Goal: Task Accomplishment & Management: Manage account settings

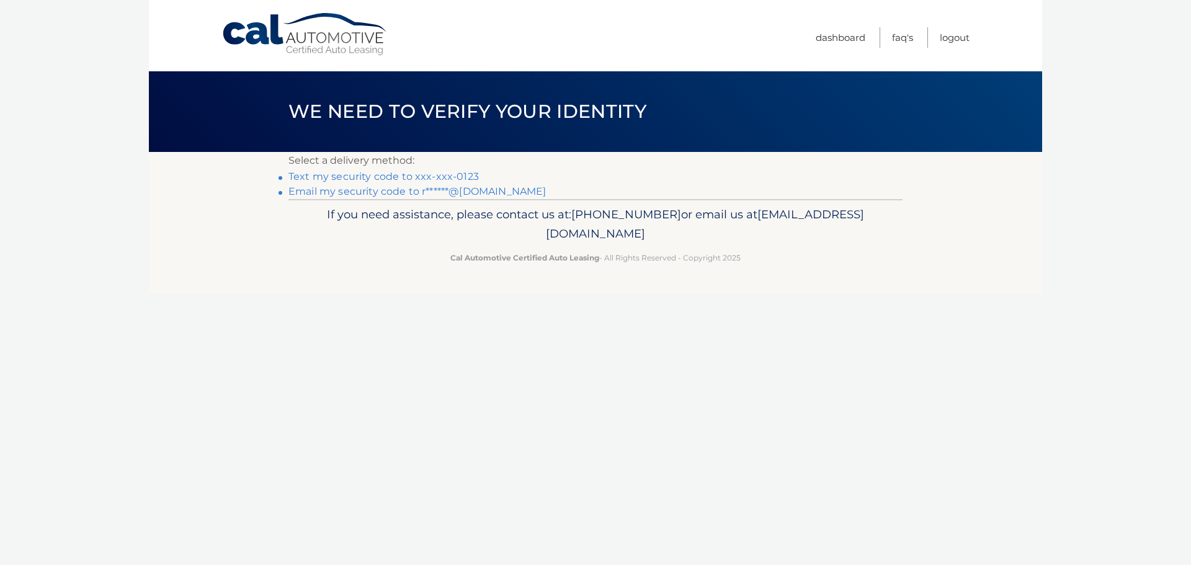
click at [367, 174] on link "Text my security code to xxx-xxx-0123" at bounding box center [383, 177] width 190 height 12
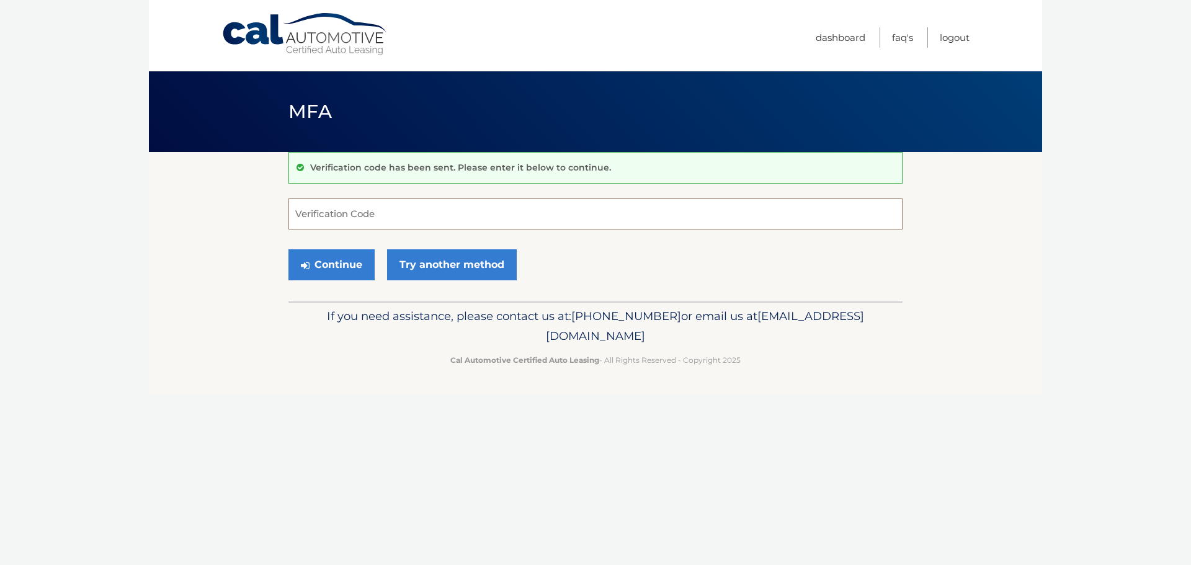
click at [364, 211] on input "Verification Code" at bounding box center [595, 213] width 614 height 31
type input "065819"
click at [341, 267] on button "Continue" at bounding box center [331, 264] width 86 height 31
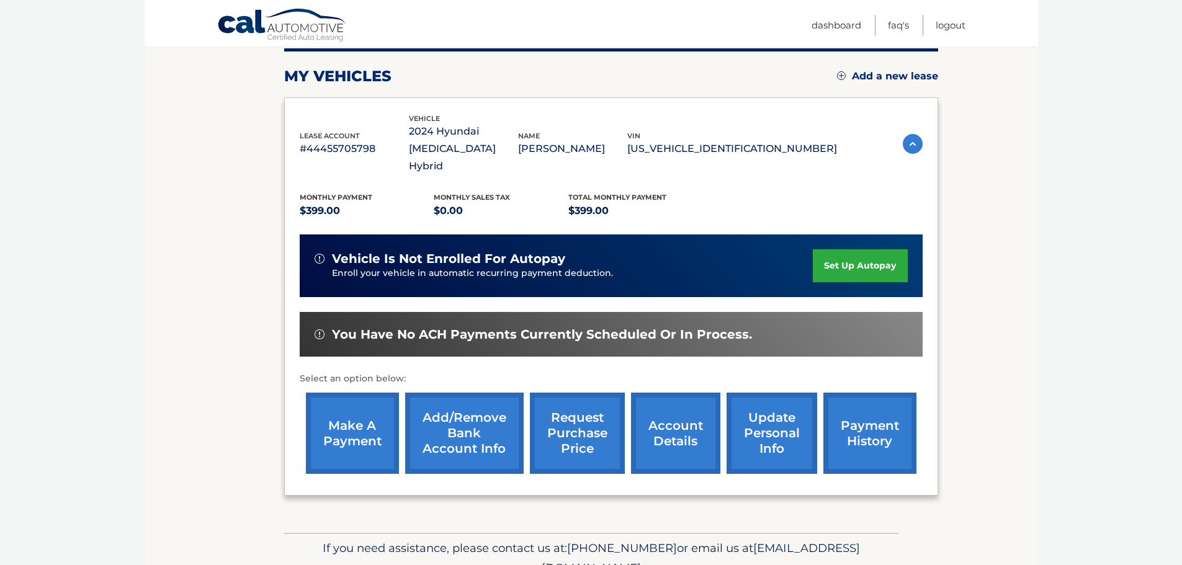
scroll to position [186, 0]
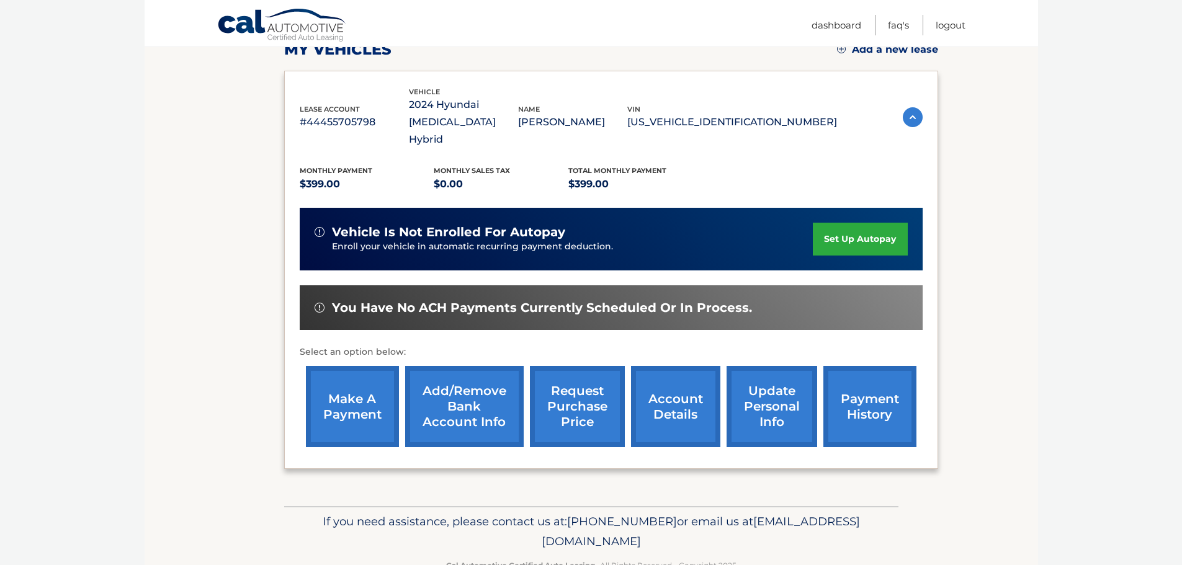
click at [357, 396] on link "make a payment" at bounding box center [352, 406] width 93 height 81
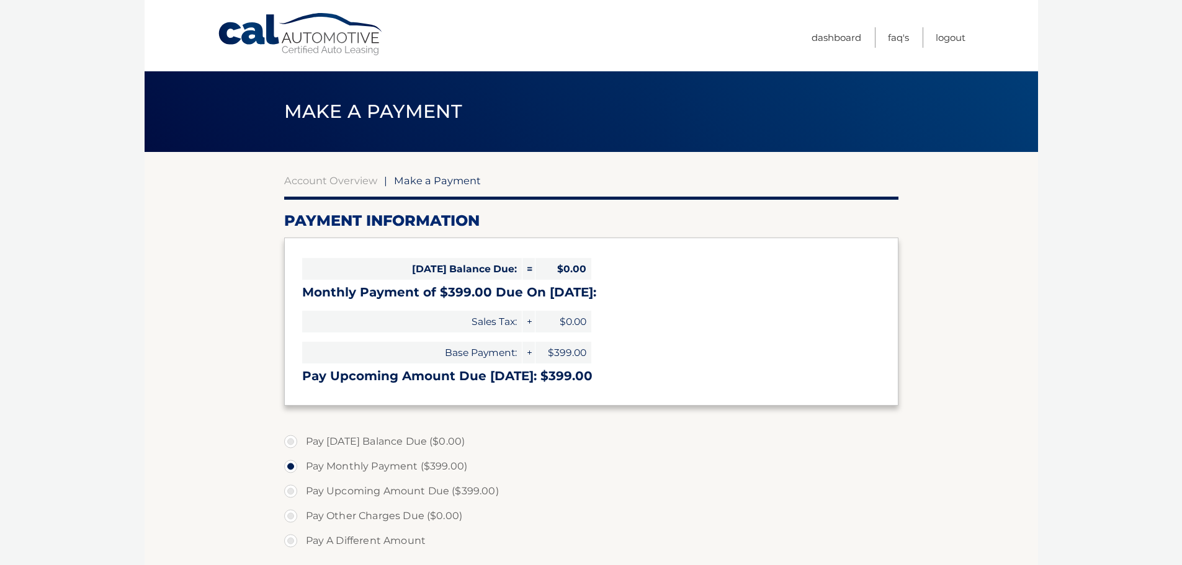
select select "YWI4ZTRjOTktYzYxYS00NTI1LWIwY2ItZTEzMjY3NmU4Mzk2"
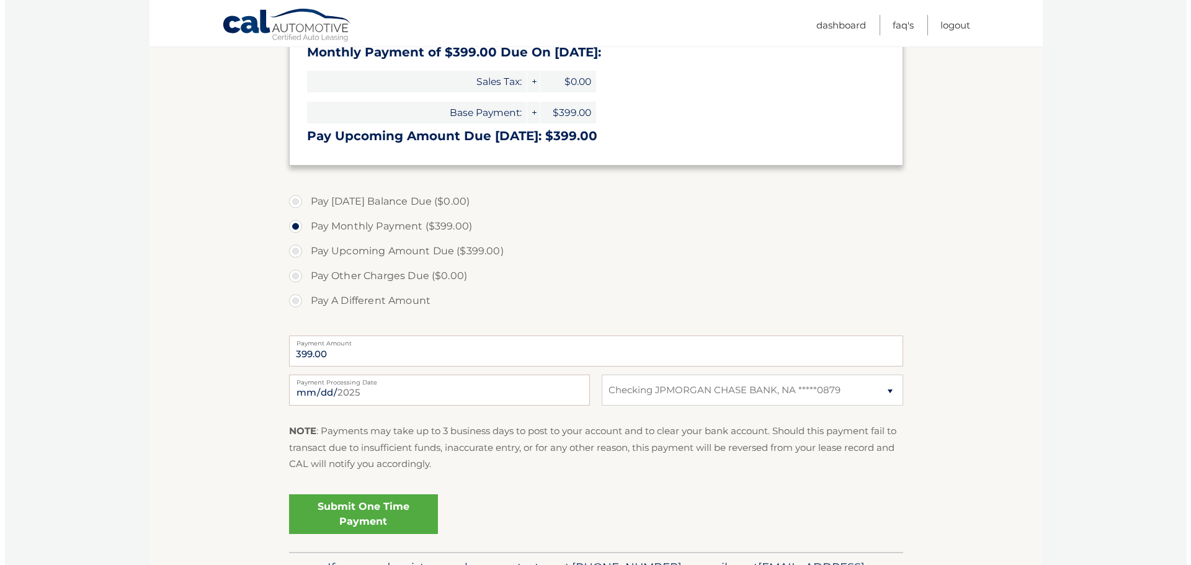
scroll to position [248, 0]
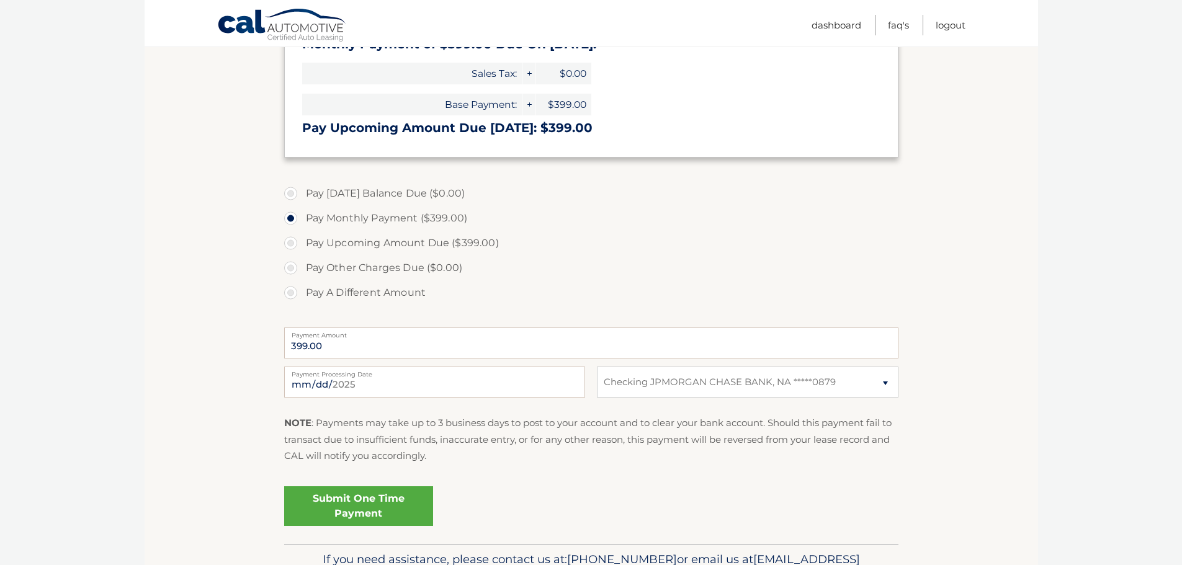
click at [365, 504] on link "Submit One Time Payment" at bounding box center [358, 506] width 149 height 40
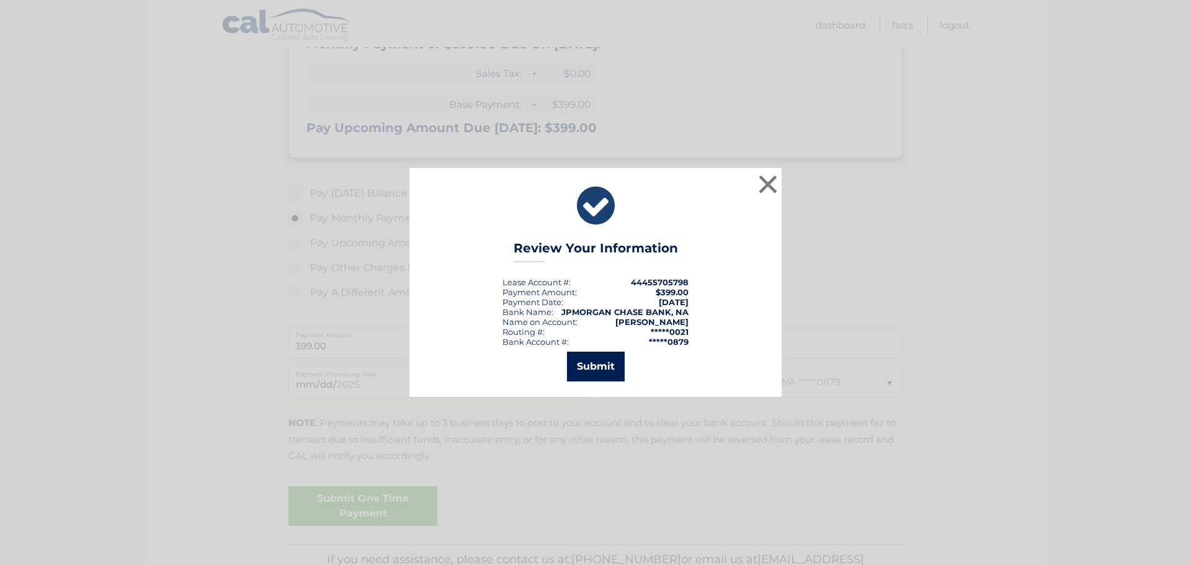
click at [599, 370] on button "Submit" at bounding box center [596, 367] width 58 height 30
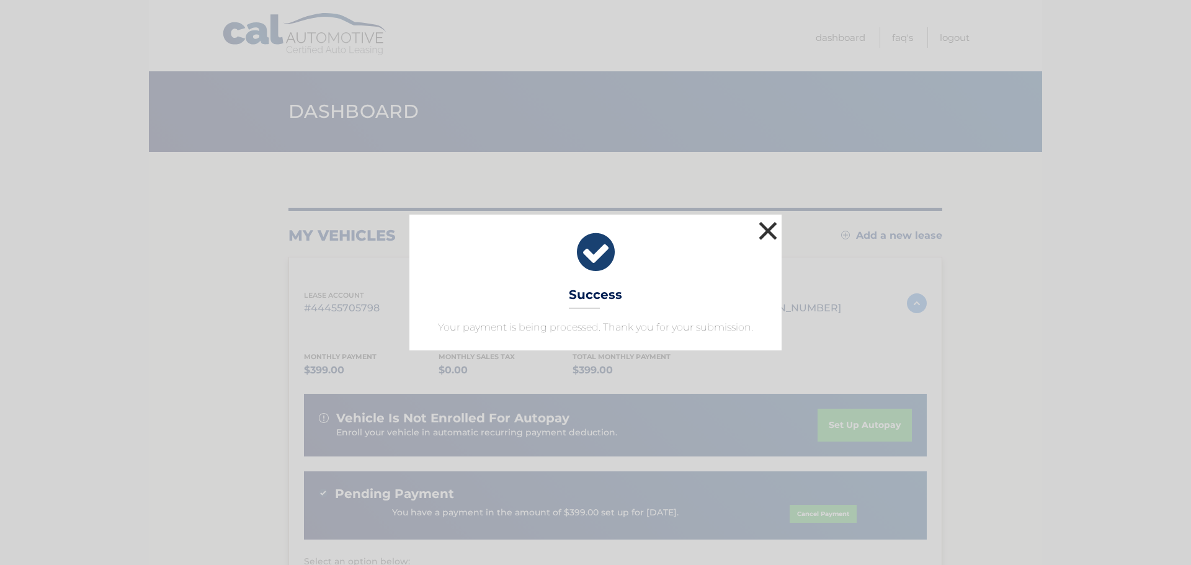
click at [769, 231] on button "×" at bounding box center [768, 230] width 25 height 25
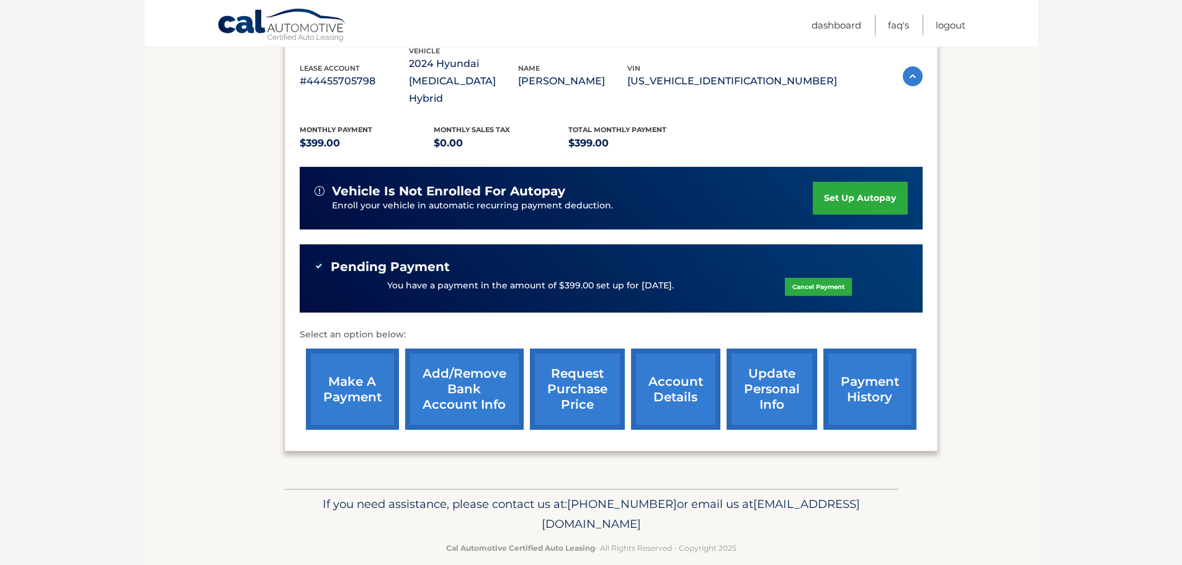
scroll to position [228, 0]
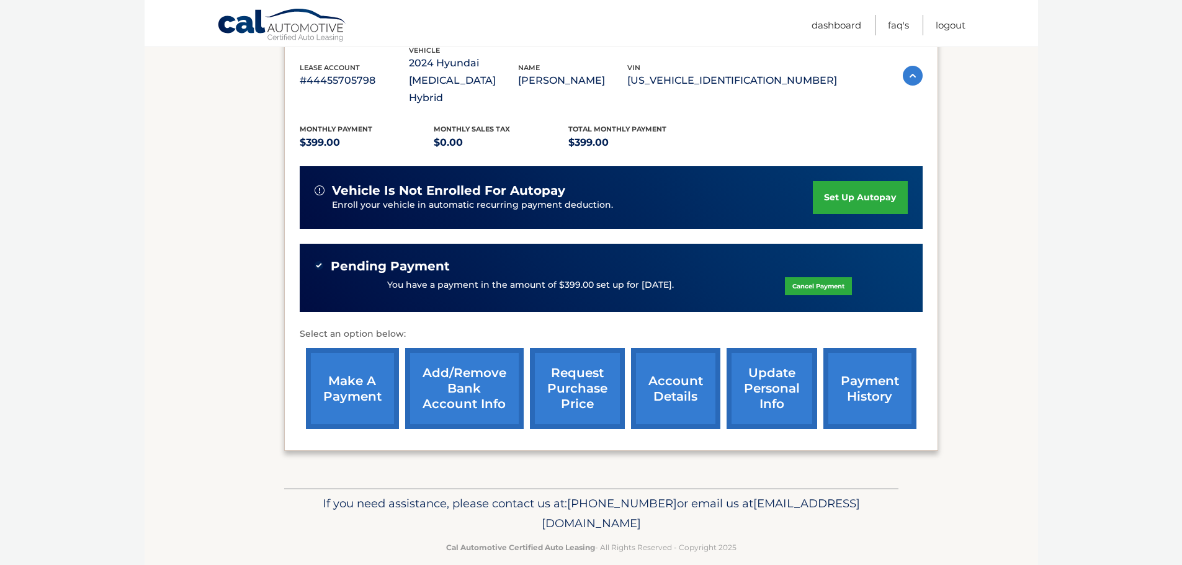
click at [873, 370] on link "payment history" at bounding box center [869, 388] width 93 height 81
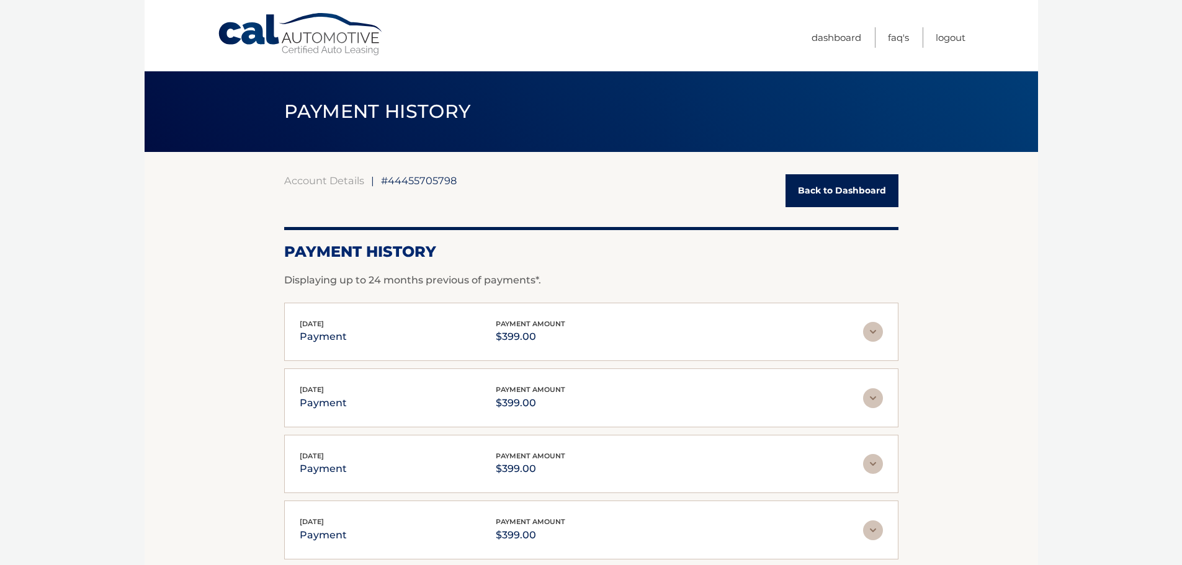
click at [842, 182] on link "Back to Dashboard" at bounding box center [841, 190] width 113 height 33
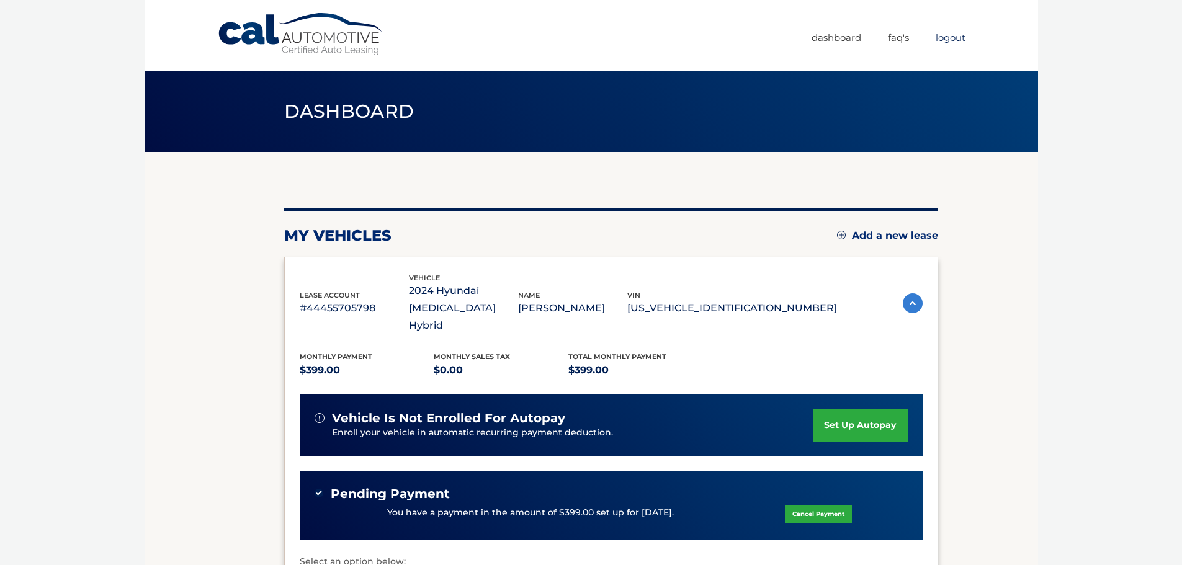
click at [951, 39] on link "Logout" at bounding box center [950, 37] width 30 height 20
